Goal: Task Accomplishment & Management: Manage account settings

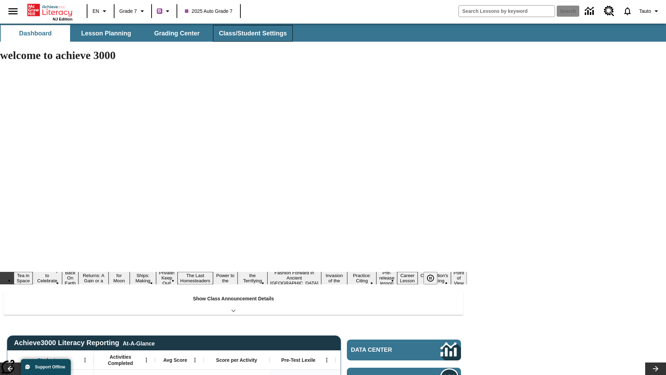
click at [252, 33] on span "Class/Student Settings" at bounding box center [253, 33] width 68 height 8
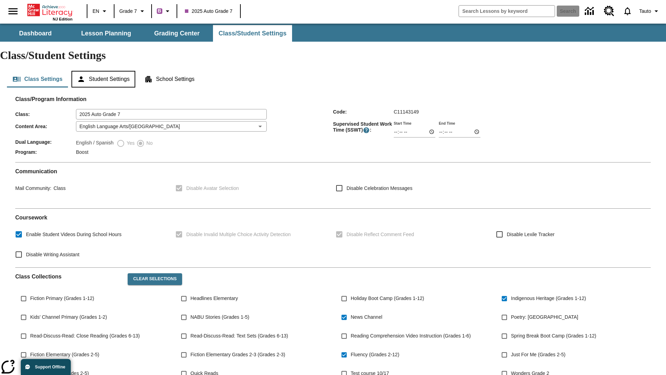
click at [104, 71] on button "Student Settings" at bounding box center [102, 79] width 63 height 17
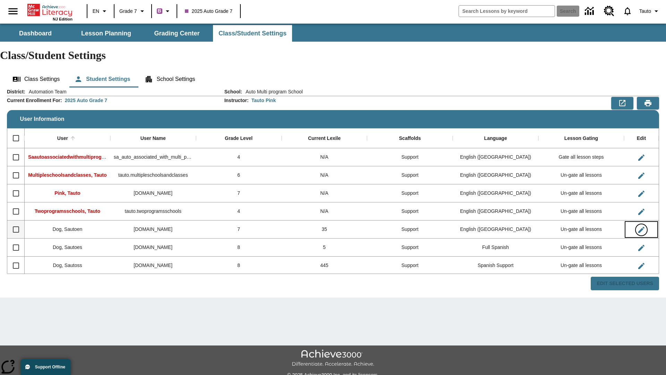
click at [641, 226] on icon "Edit User" at bounding box center [641, 229] width 6 height 6
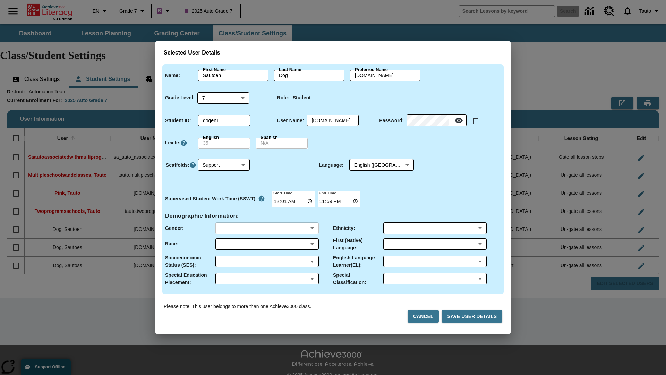
click at [267, 228] on body "Skip to main content NJ Edition EN Grade 7 B 2025 Auto Grade 7 Search 0 Tauto D…" at bounding box center [333, 207] width 666 height 366
click at [267, 243] on body "Skip to main content NJ Edition EN Grade 7 B 2025 Auto Grade 7 Search 0 Tauto D…" at bounding box center [333, 207] width 666 height 366
click at [267, 261] on body "Skip to main content NJ Edition EN Grade 7 B 2025 Auto Grade 7 Search 0 Tauto D…" at bounding box center [333, 207] width 666 height 366
click at [267, 278] on body "Skip to main content NJ Edition EN Grade 7 B 2025 Auto Grade 7 Search 0 Tauto D…" at bounding box center [333, 207] width 666 height 366
click at [435, 228] on body "Skip to main content NJ Edition EN Grade 7 B 2025 Auto Grade 7 Search 0 Tauto D…" at bounding box center [333, 207] width 666 height 366
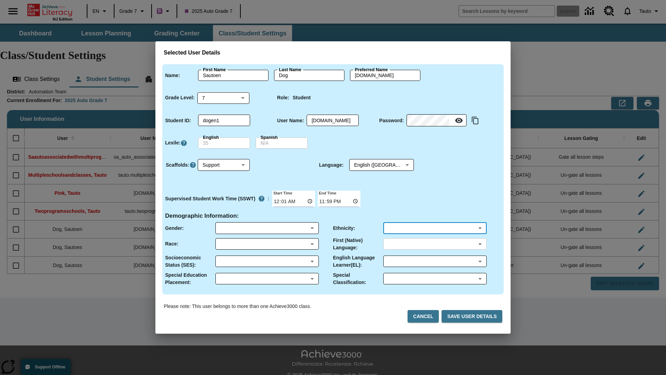
click at [435, 243] on body "Skip to main content NJ Edition EN Grade 7 B 2025 Auto Grade 7 Search 0 Tauto D…" at bounding box center [333, 207] width 666 height 366
click at [435, 261] on body "Skip to main content NJ Edition EN Grade 7 B 2025 Auto Grade 7 Search 0 Tauto D…" at bounding box center [333, 207] width 666 height 366
click at [435, 278] on body "Skip to main content NJ Edition EN Grade 7 B 2025 Auto Grade 7 Search 0 Tauto D…" at bounding box center [333, 207] width 666 height 366
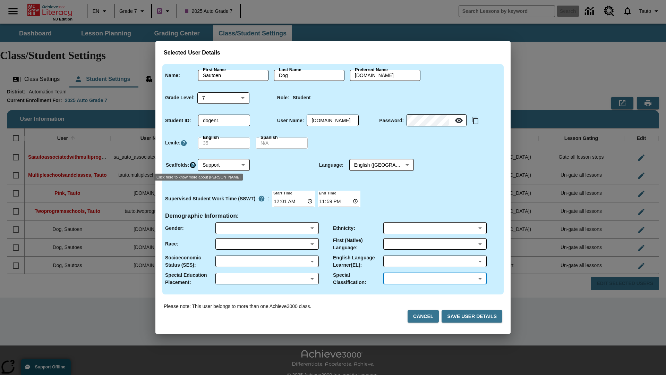
click at [192, 165] on icon "Click here to know more about Scaffolds" at bounding box center [192, 164] width 7 height 7
